Goal: Task Accomplishment & Management: Manage account settings

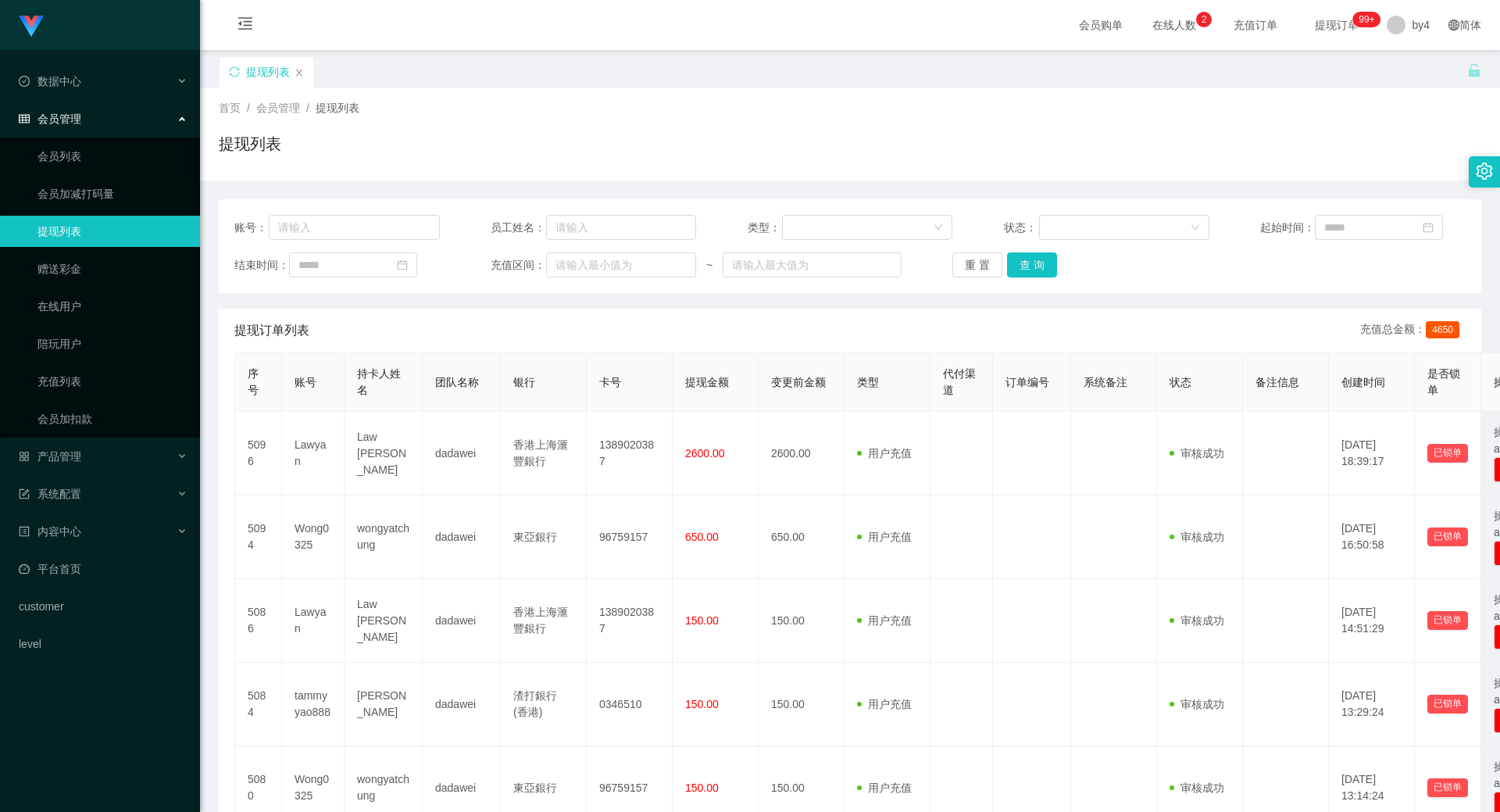
click at [798, 69] on div "提现列表" at bounding box center [843, 83] width 1248 height 53
click at [798, 65] on span "退出登录" at bounding box center [1412, 69] width 43 height 13
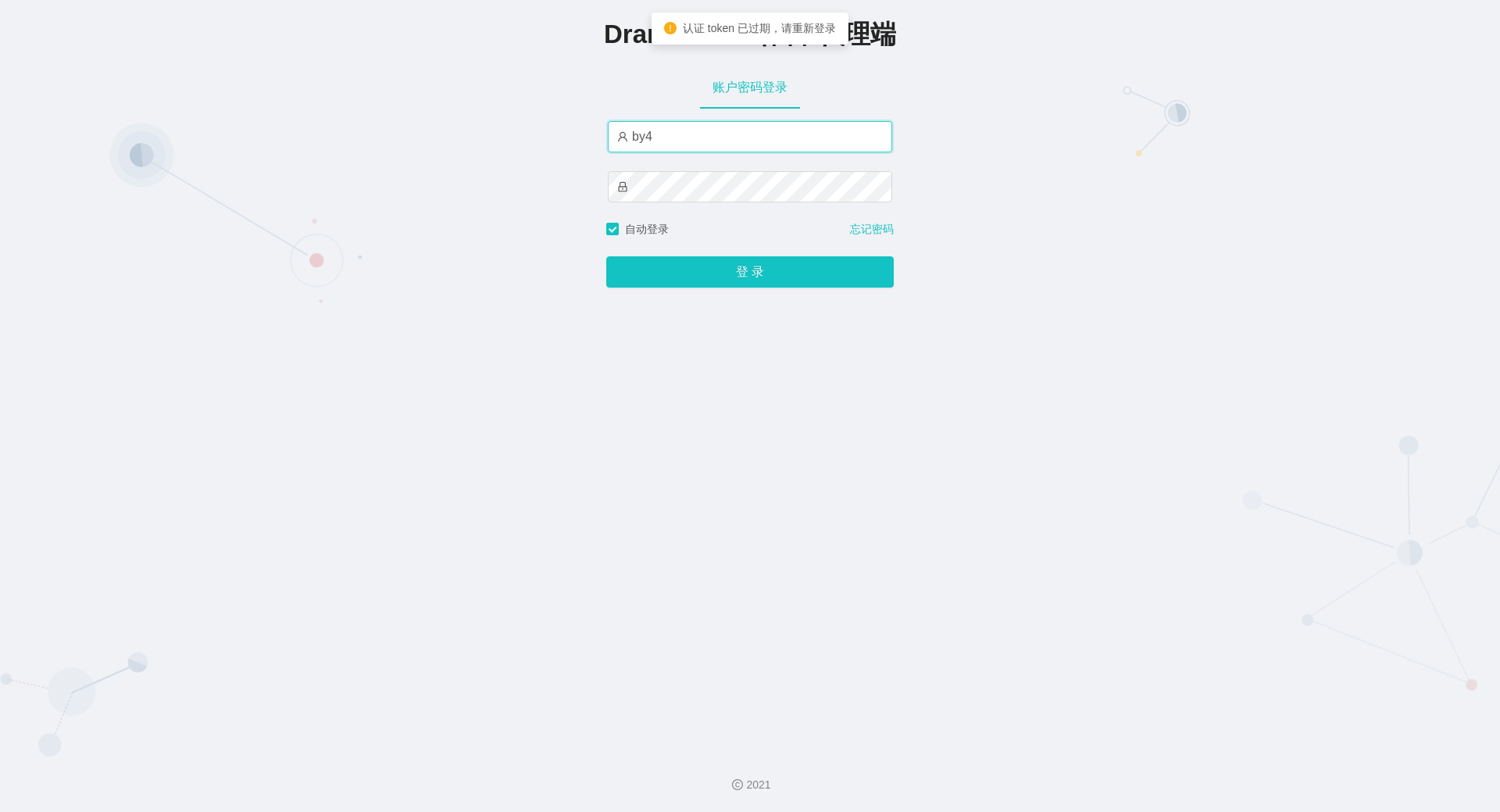
click at [691, 143] on input "by4" at bounding box center [750, 136] width 284 height 31
type input "by8"
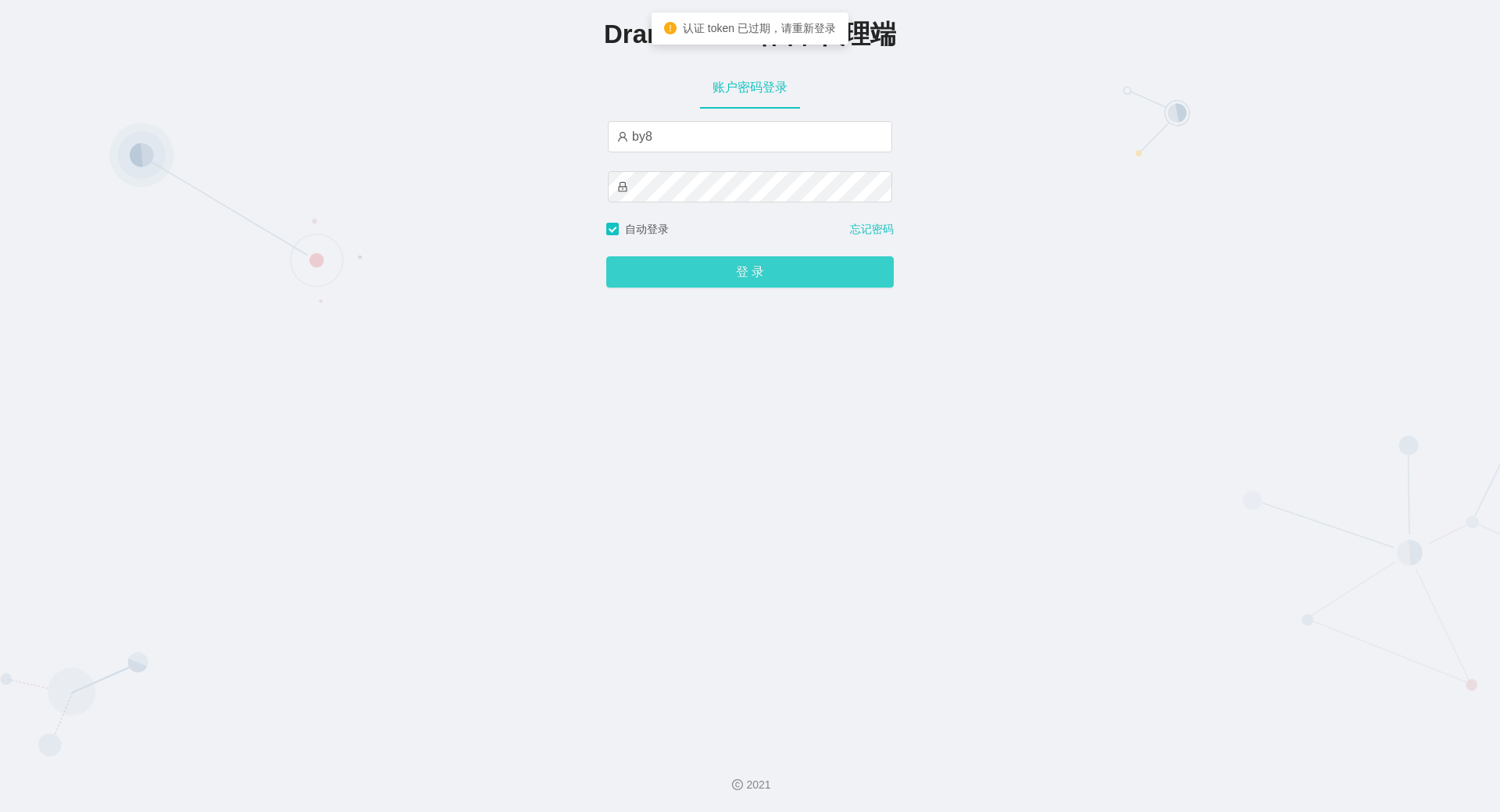
click at [724, 280] on button "登 录" at bounding box center [750, 272] width 288 height 31
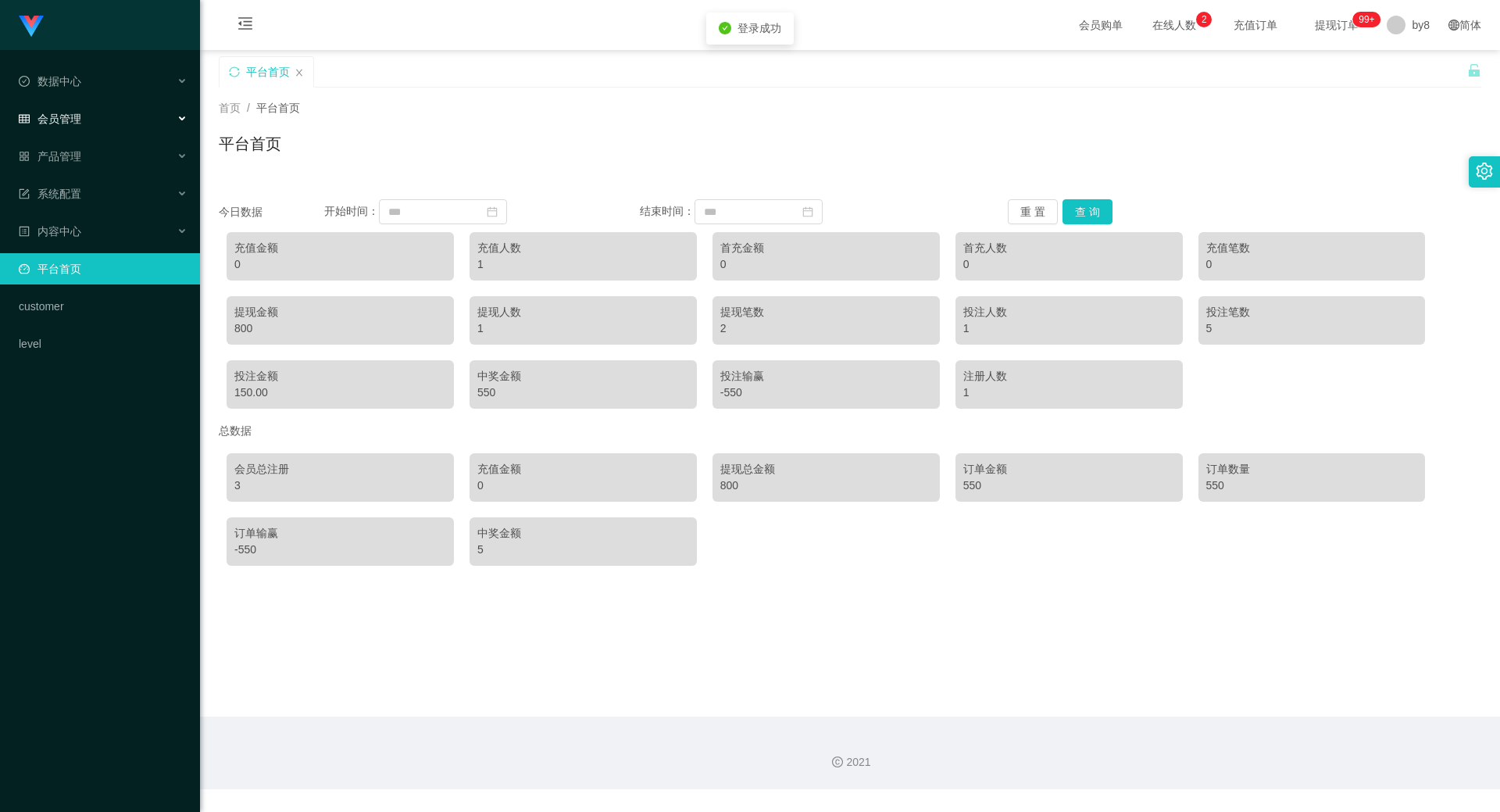
click at [108, 124] on div "会员管理" at bounding box center [100, 119] width 200 height 31
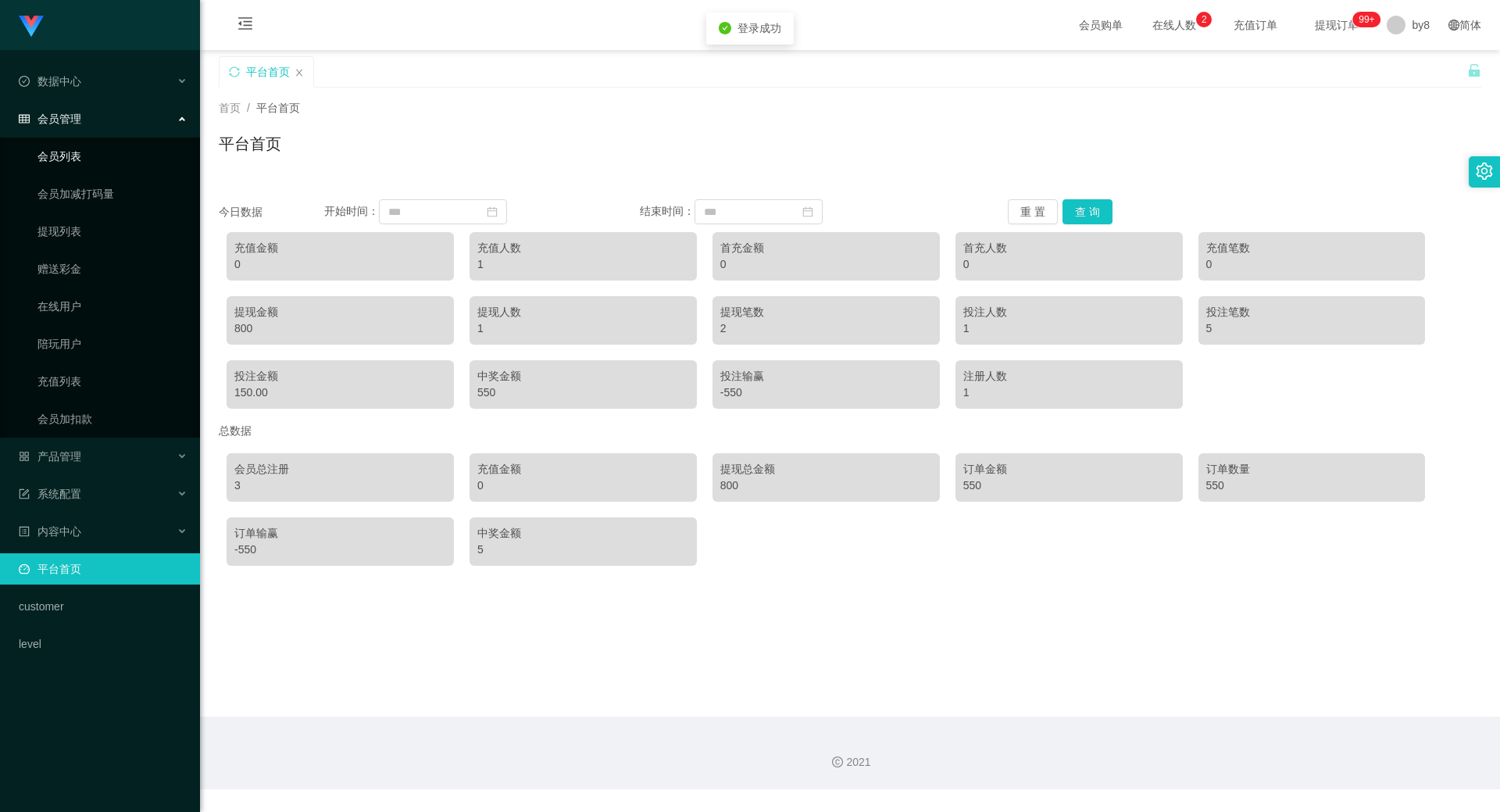
click at [93, 151] on link "会员列表" at bounding box center [112, 157] width 150 height 31
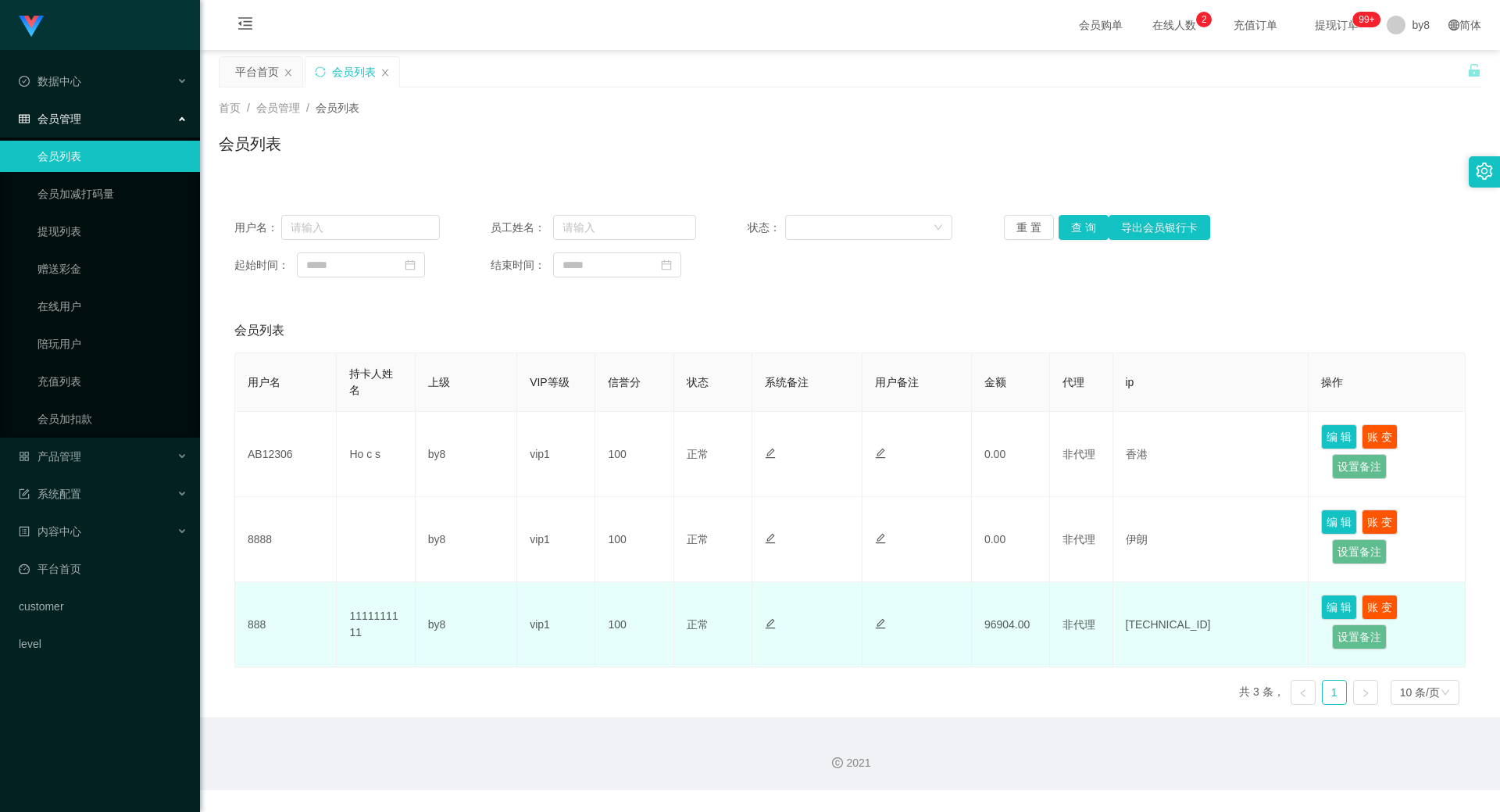
click at [257, 388] on td "888" at bounding box center [286, 624] width 101 height 85
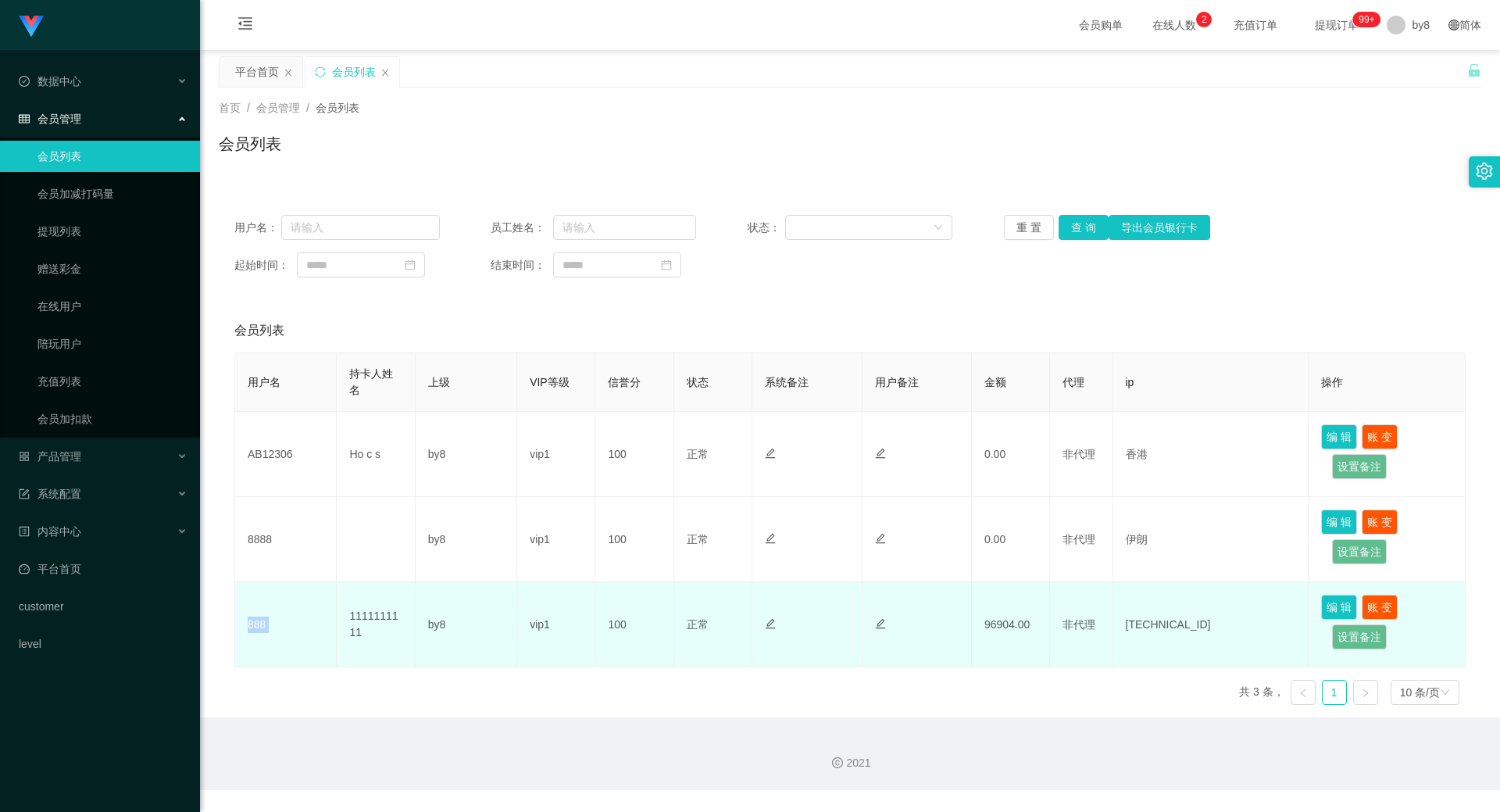
click at [257, 388] on td "888" at bounding box center [286, 624] width 101 height 85
click at [798, 388] on td "96904.00" at bounding box center [1010, 624] width 78 height 85
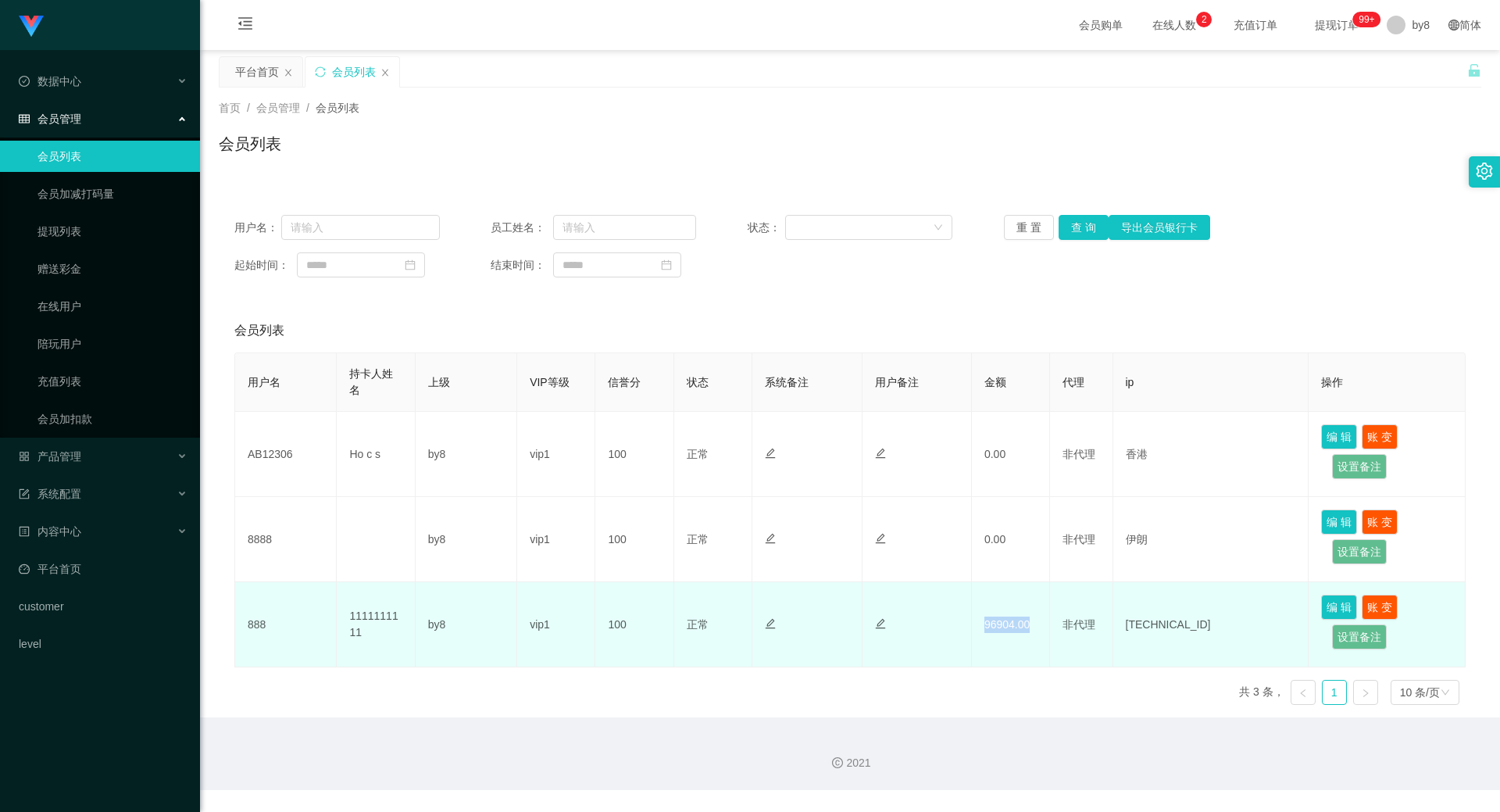
click at [798, 388] on td "96904.00" at bounding box center [1010, 624] width 78 height 85
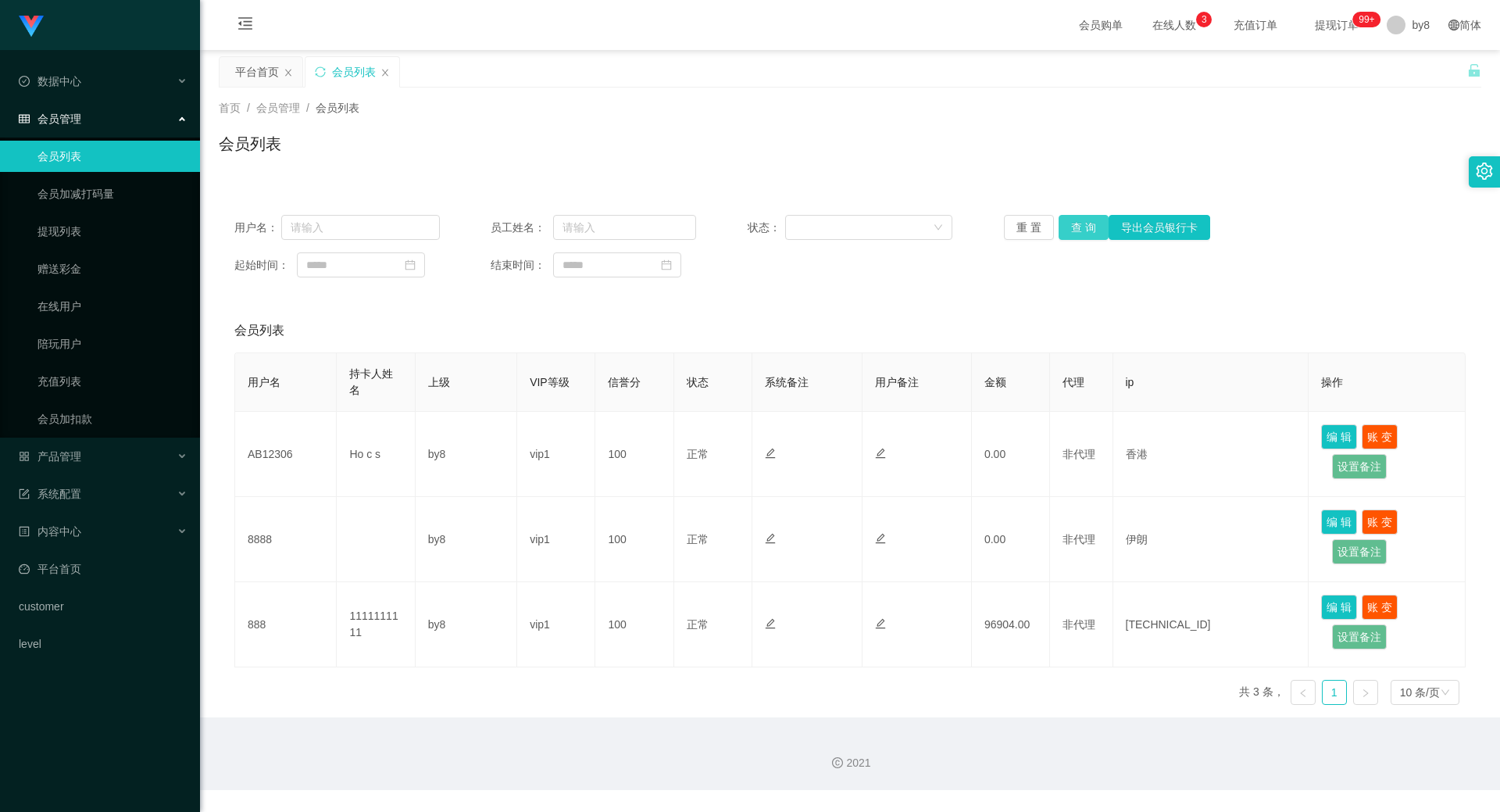
click at [798, 229] on button "查 询" at bounding box center [1083, 227] width 50 height 25
click at [798, 229] on div "重 置 查 询 导出会员银行卡" at bounding box center [1106, 227] width 206 height 25
click at [798, 229] on button "查 询" at bounding box center [1083, 227] width 50 height 25
click at [798, 229] on div "重 置 查 询 导出会员银行卡" at bounding box center [1106, 227] width 206 height 25
click at [798, 229] on button "查 询" at bounding box center [1083, 227] width 50 height 25
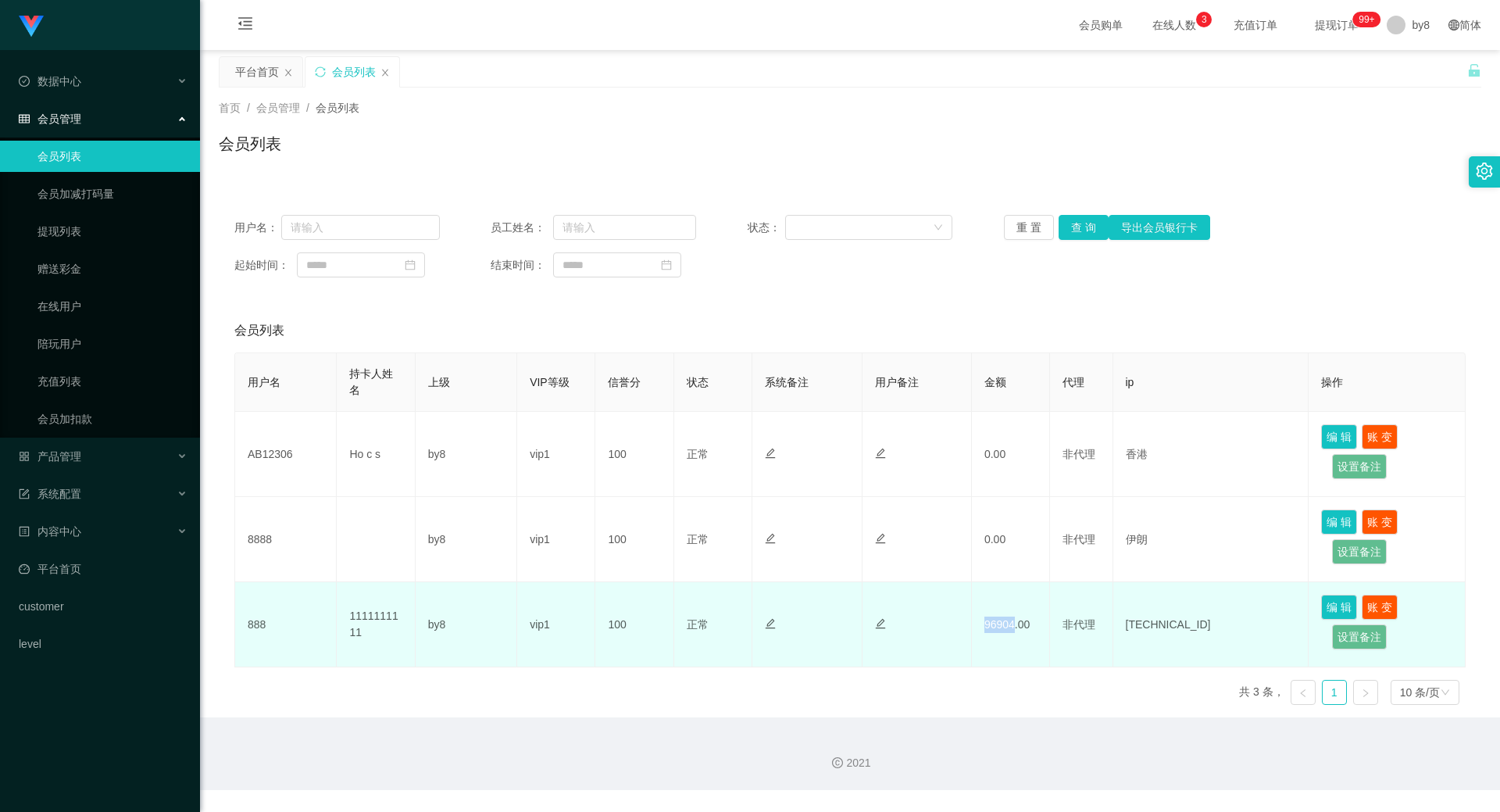
drag, startPoint x: 983, startPoint y: 629, endPoint x: 1010, endPoint y: 629, distance: 27.0
click at [798, 388] on td "96904.00" at bounding box center [1010, 624] width 78 height 85
drag, startPoint x: 1010, startPoint y: 629, endPoint x: 975, endPoint y: 632, distance: 35.1
click at [798, 388] on td "96904.00" at bounding box center [1010, 624] width 78 height 85
